Goal: Use online tool/utility: Use online tool/utility

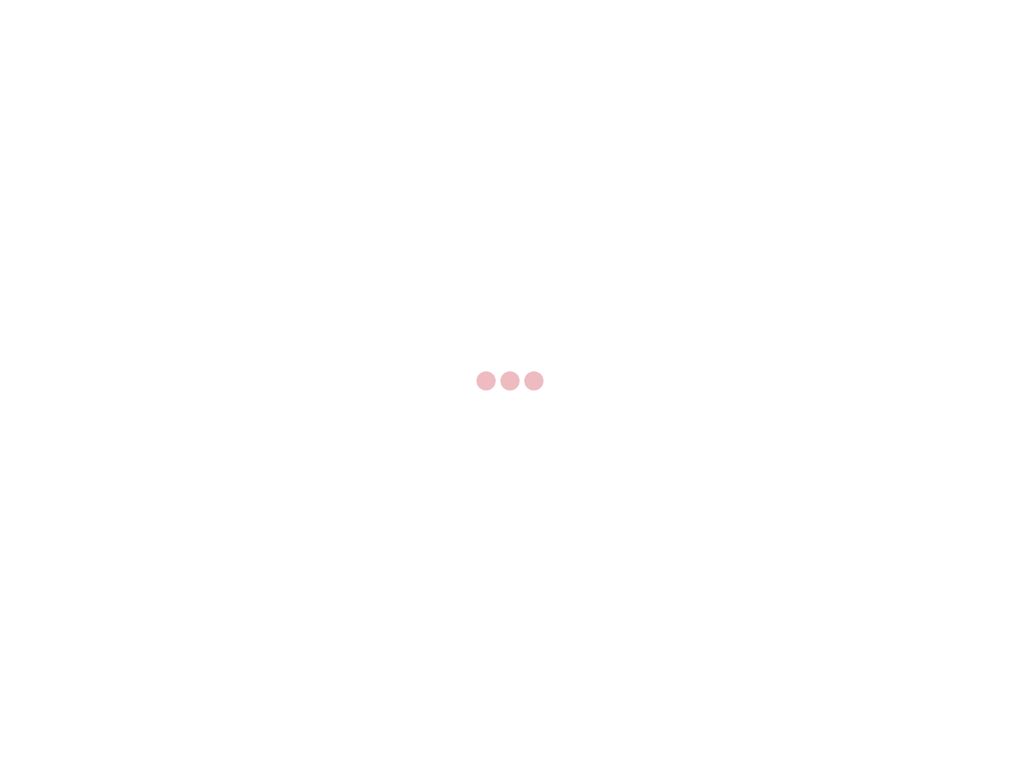
select select "US"
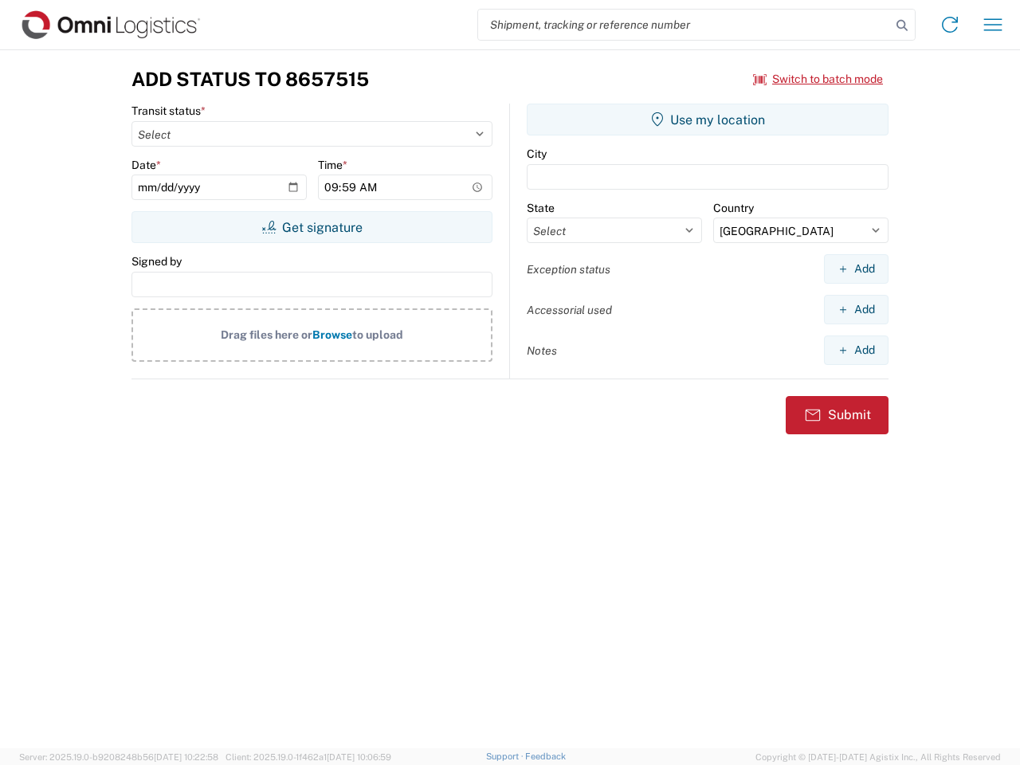
click at [685, 25] on input "search" at bounding box center [684, 25] width 413 height 30
click at [902, 25] on icon at bounding box center [902, 25] width 22 height 22
click at [950, 25] on icon at bounding box center [949, 24] width 25 height 25
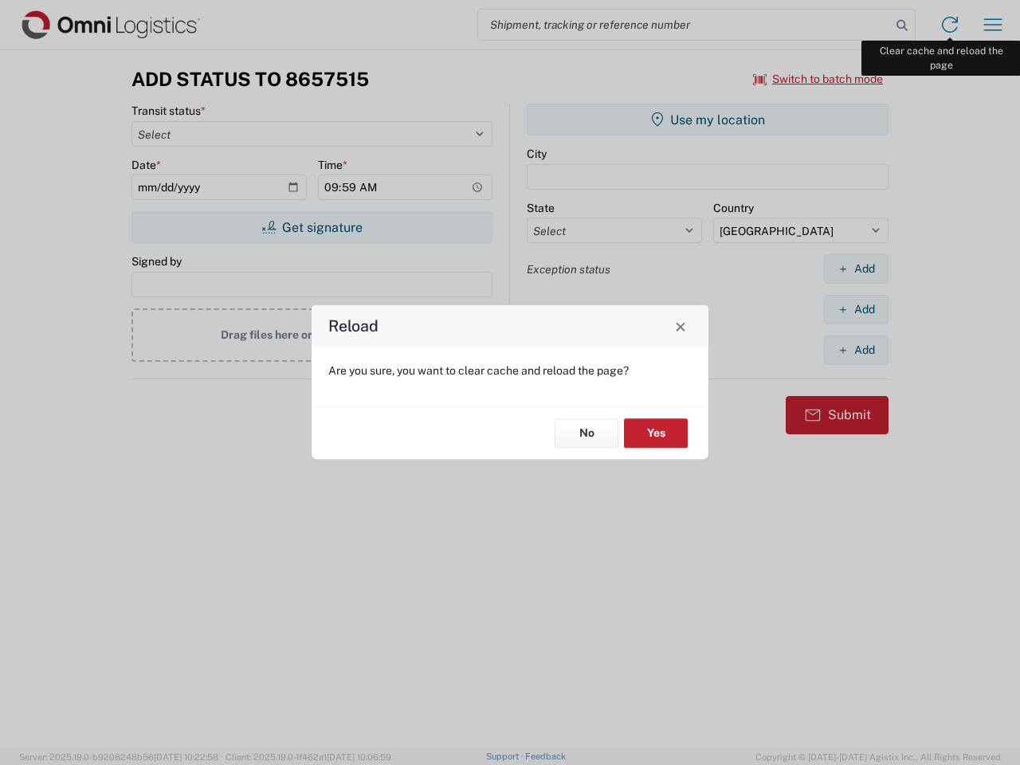
click at [993, 25] on div "Reload Are you sure, you want to clear cache and reload the page? No Yes" at bounding box center [510, 382] width 1020 height 765
click at [818, 79] on div "Reload Are you sure, you want to clear cache and reload the page? No Yes" at bounding box center [510, 382] width 1020 height 765
click at [312, 227] on div "Reload Are you sure, you want to clear cache and reload the page? No Yes" at bounding box center [510, 382] width 1020 height 765
click at [708, 120] on div "Reload Are you sure, you want to clear cache and reload the page? No Yes" at bounding box center [510, 382] width 1020 height 765
click at [856, 269] on div "Reload Are you sure, you want to clear cache and reload the page? No Yes" at bounding box center [510, 382] width 1020 height 765
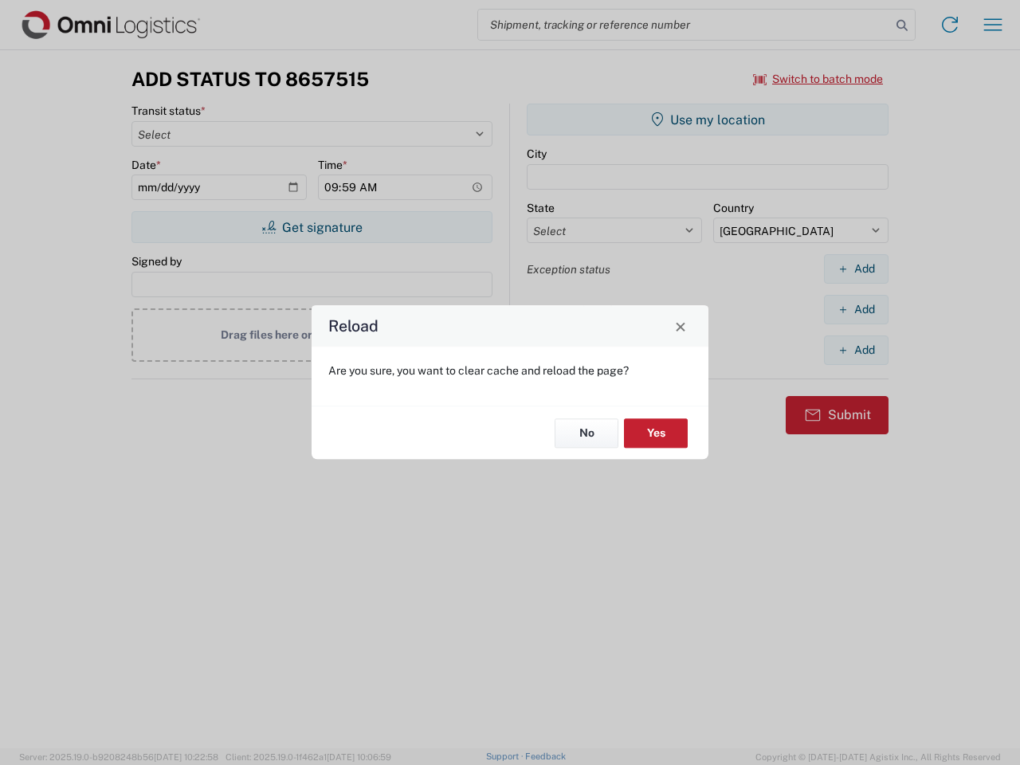
click at [856, 309] on div "Reload Are you sure, you want to clear cache and reload the page? No Yes" at bounding box center [510, 382] width 1020 height 765
click at [856, 350] on div "Reload Are you sure, you want to clear cache and reload the page? No Yes" at bounding box center [510, 382] width 1020 height 765
